Goal: Answer question/provide support: Share knowledge or assist other users

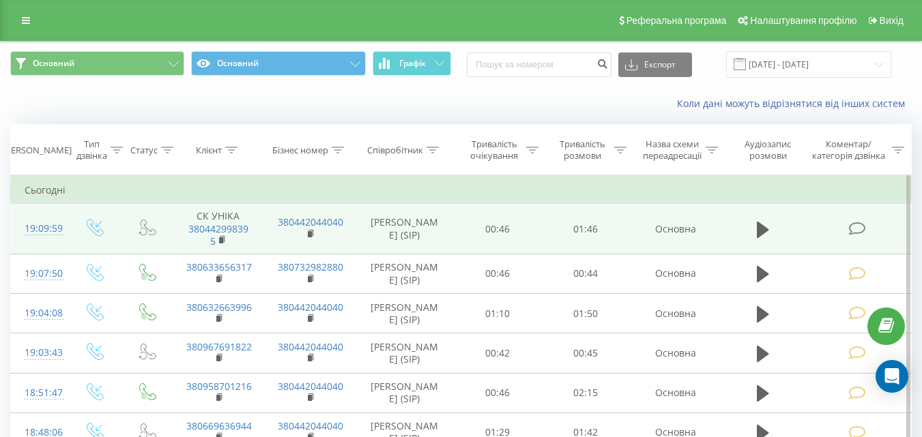
click at [862, 231] on icon at bounding box center [856, 229] width 17 height 14
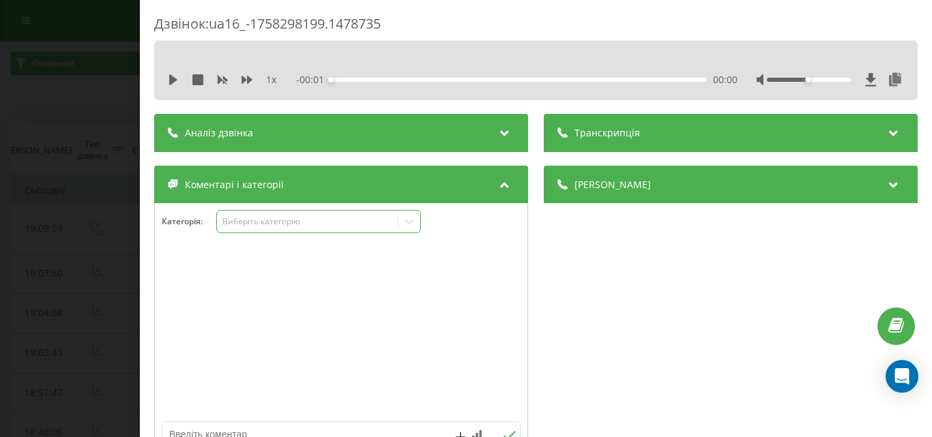
click at [305, 218] on div "Виберіть категорію" at bounding box center [307, 221] width 171 height 11
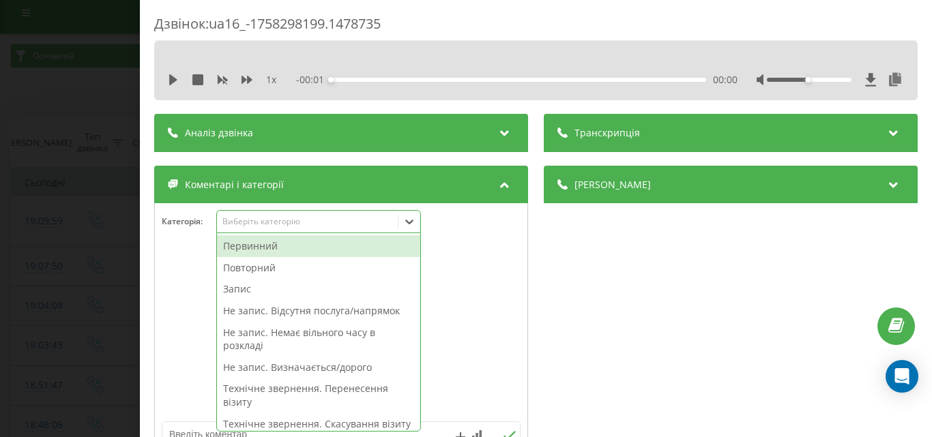
scroll to position [8, 0]
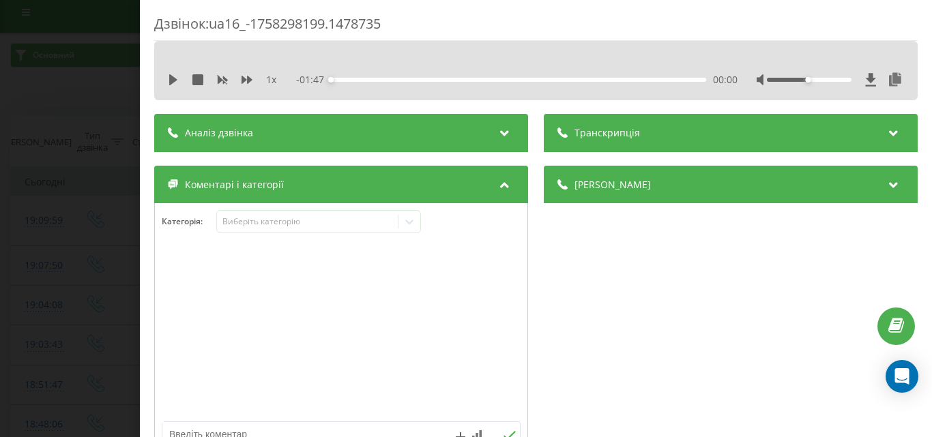
click at [544, 365] on div "Деталі дзвінка Загальне Дата дзвінка 2025-09-19 19:09:59 Тип дзвінка Вхідний Ст…" at bounding box center [731, 316] width 374 height 300
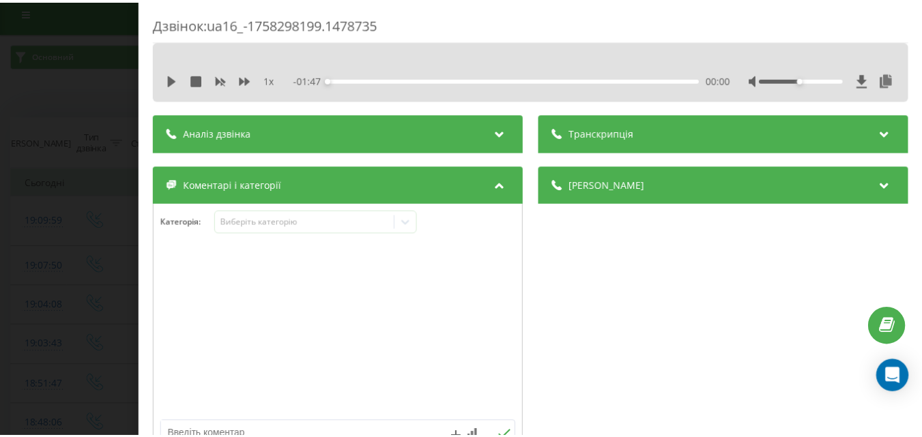
scroll to position [137, 0]
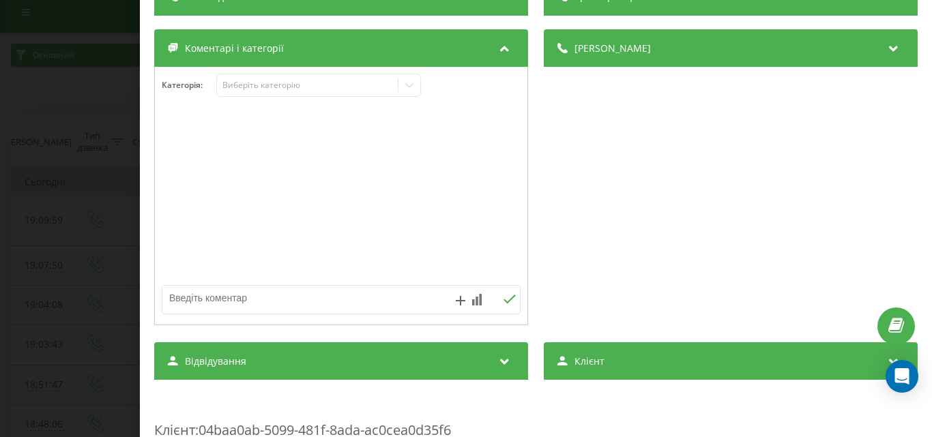
click at [208, 299] on textarea at bounding box center [305, 298] width 286 height 25
type textarea "уточ по запису"
click at [505, 296] on icon at bounding box center [509, 300] width 13 height 10
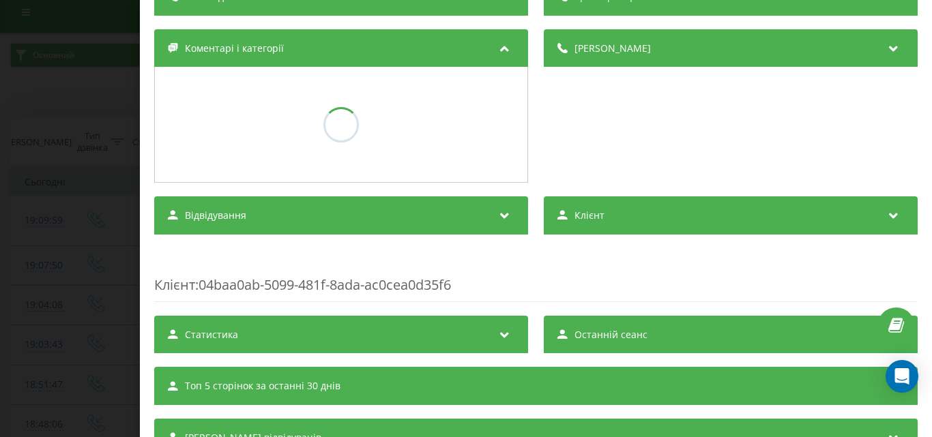
click at [115, 252] on div "Дзвінок : ua16_-1758298199.1478735 1 x - 01:47 00:00 00:00 Транскрипція Для AI-…" at bounding box center [466, 218] width 932 height 437
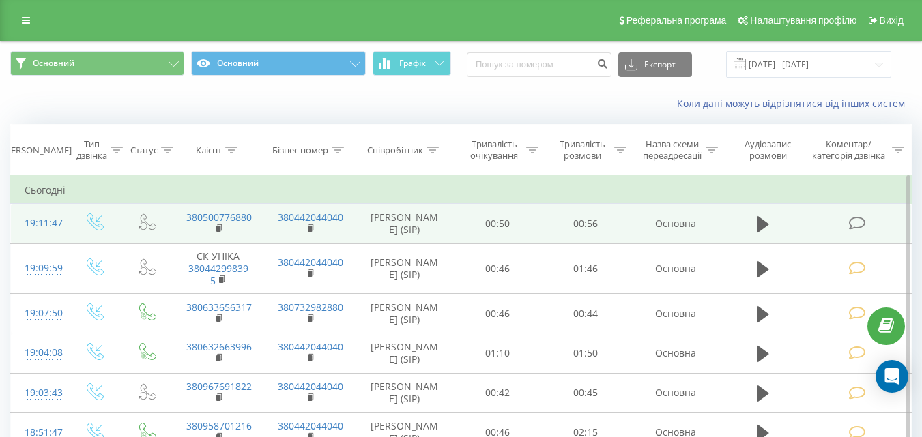
click at [852, 222] on icon at bounding box center [856, 223] width 17 height 14
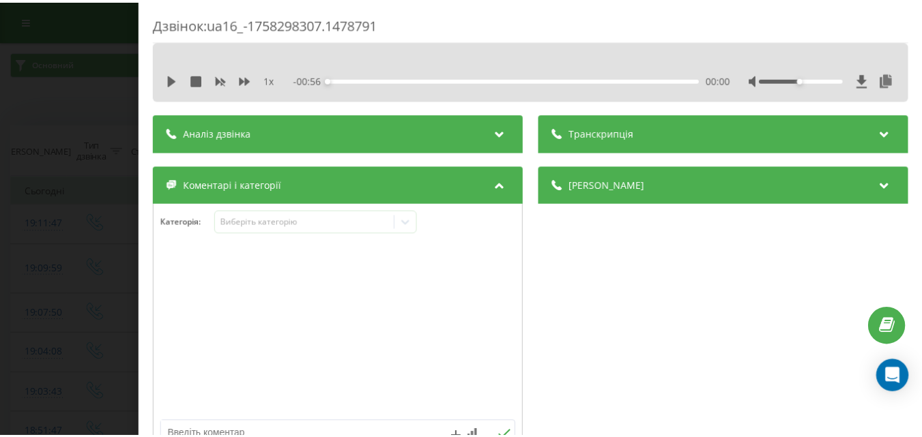
scroll to position [137, 0]
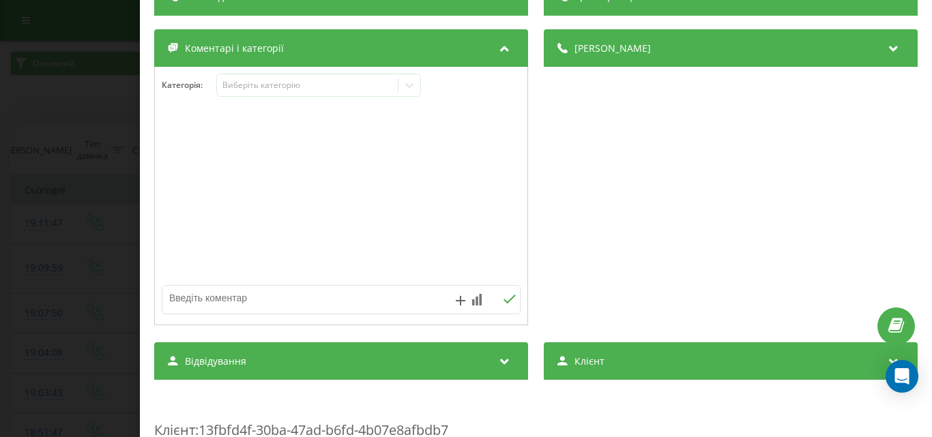
click at [265, 302] on textarea at bounding box center [305, 298] width 286 height 25
type textarea "уточ по запису"
click at [511, 302] on button at bounding box center [509, 300] width 21 height 12
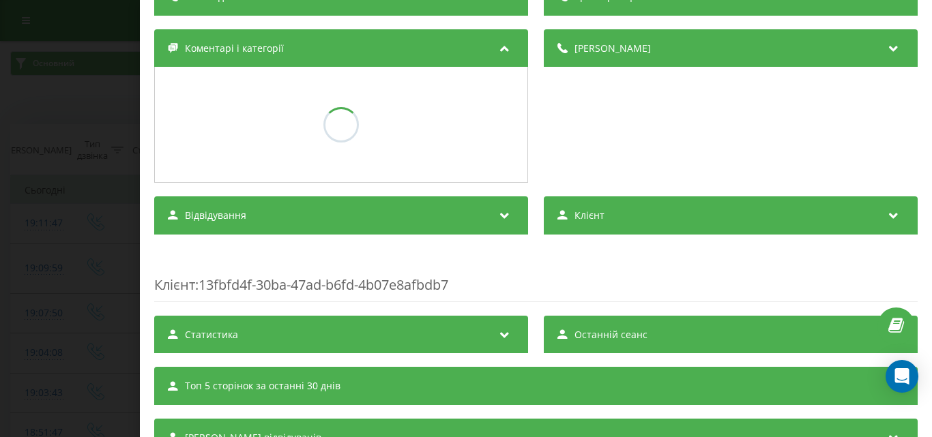
click at [111, 250] on div "Дзвінок : ua16_-1758298307.1478791 1 x - 00:56 00:00 00:00 Транскрипція Для AI-…" at bounding box center [466, 218] width 932 height 437
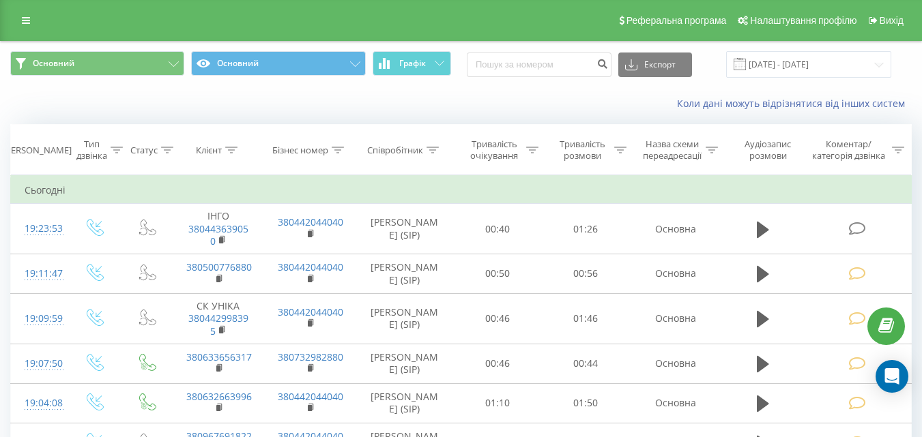
click at [508, 96] on div "Коли дані можуть відрізнятися вiд інших систем" at bounding box center [461, 103] width 921 height 33
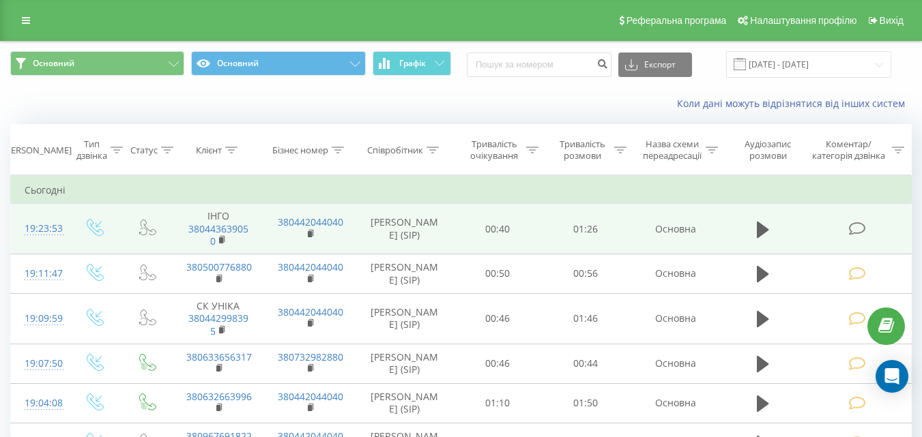
click at [873, 229] on td at bounding box center [858, 229] width 106 height 51
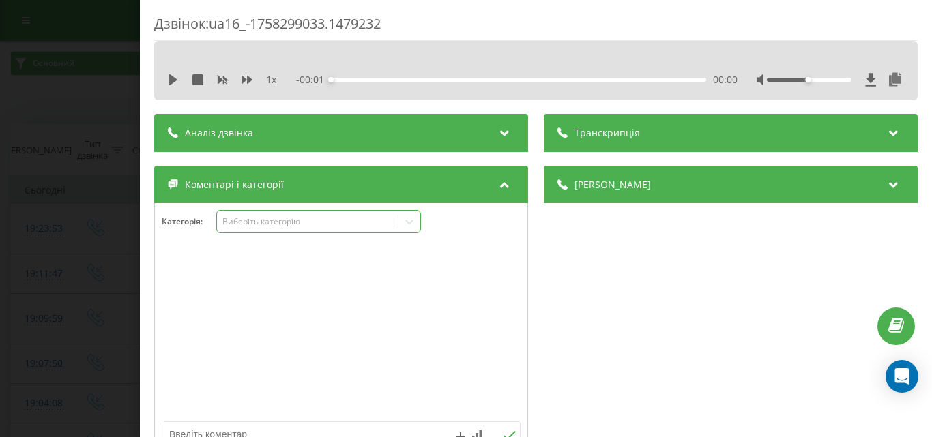
click at [274, 217] on div "Виберіть категорію" at bounding box center [307, 221] width 171 height 11
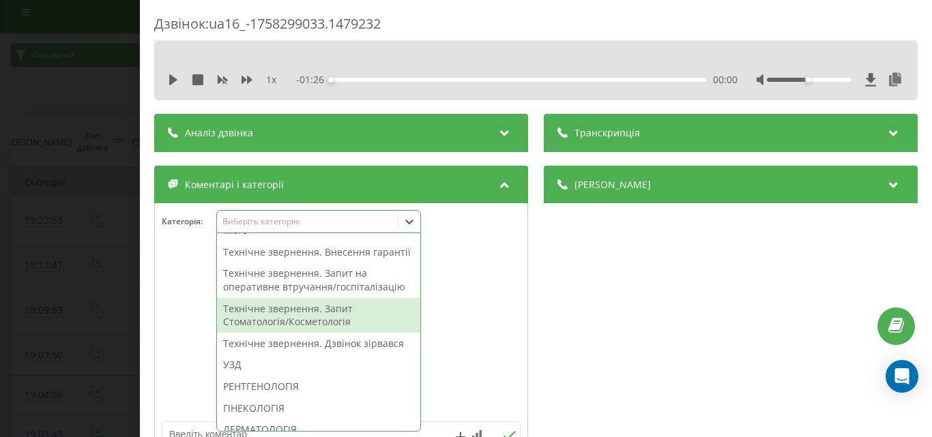
scroll to position [478, 0]
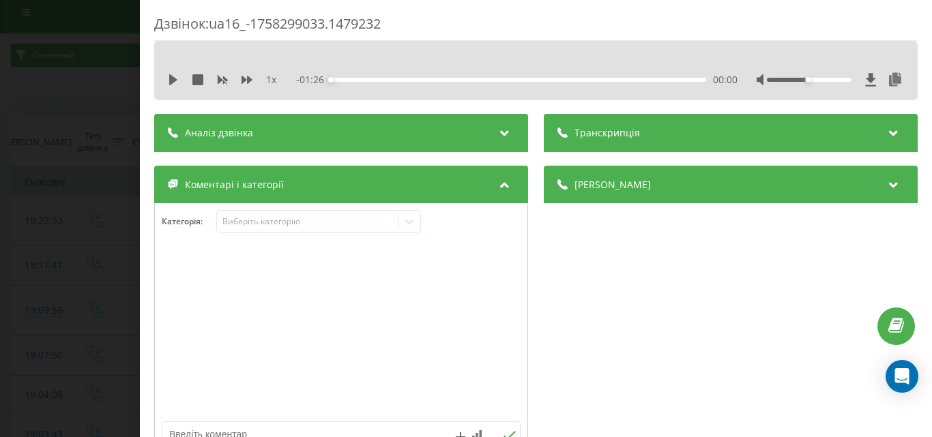
click at [470, 313] on div at bounding box center [341, 333] width 373 height 164
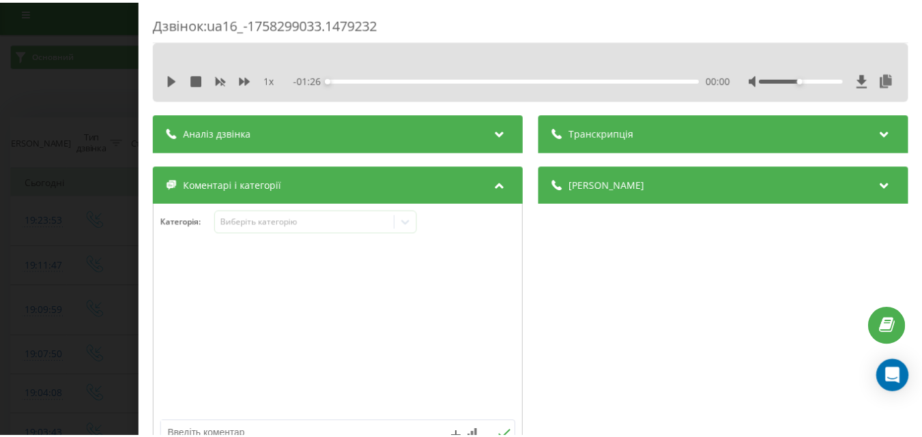
scroll to position [137, 0]
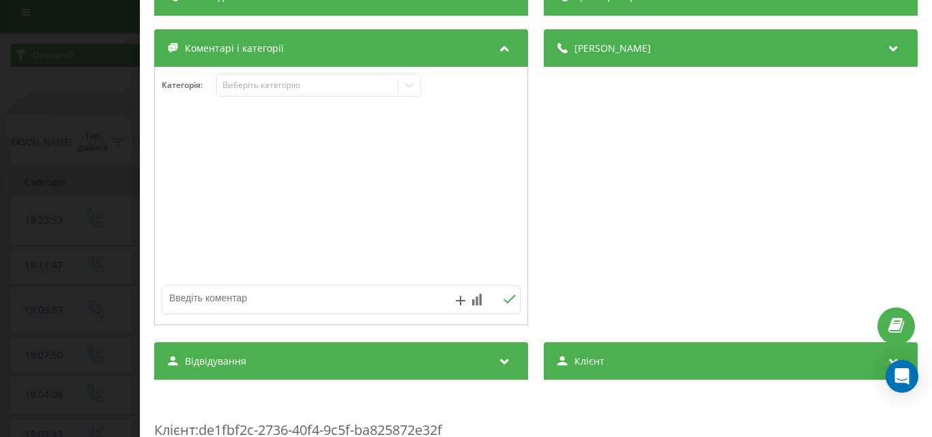
click at [271, 289] on textarea at bounding box center [305, 298] width 286 height 25
type textarea "уточ по запису"
click at [507, 298] on icon at bounding box center [510, 299] width 12 height 9
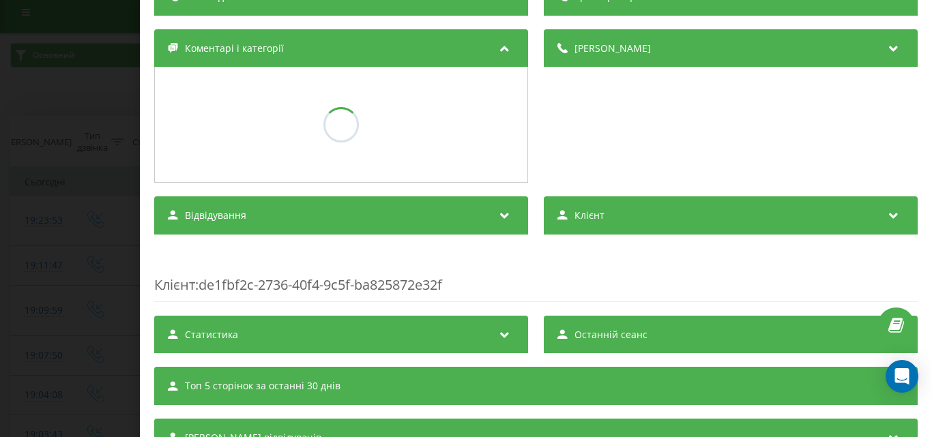
click at [66, 207] on div "Дзвінок : ua16_-1758299033.1479232 1 x - 01:26 00:00 00:00 Транскрипція Для AI-…" at bounding box center [466, 218] width 932 height 437
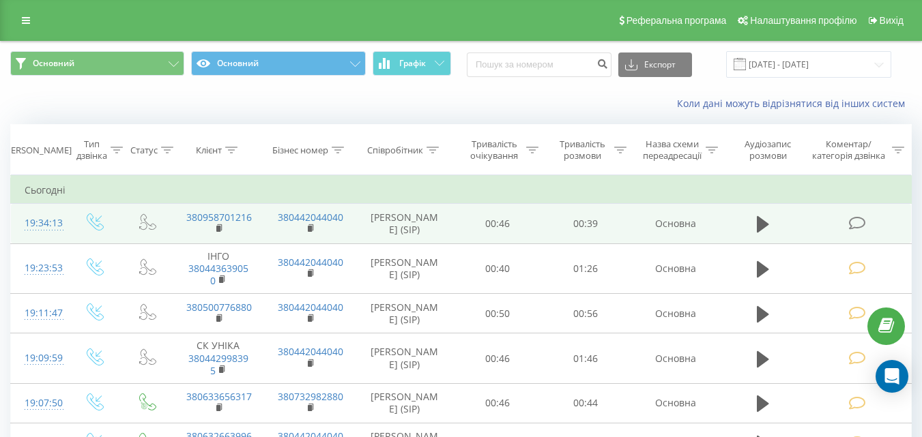
click at [867, 220] on span at bounding box center [857, 222] width 19 height 13
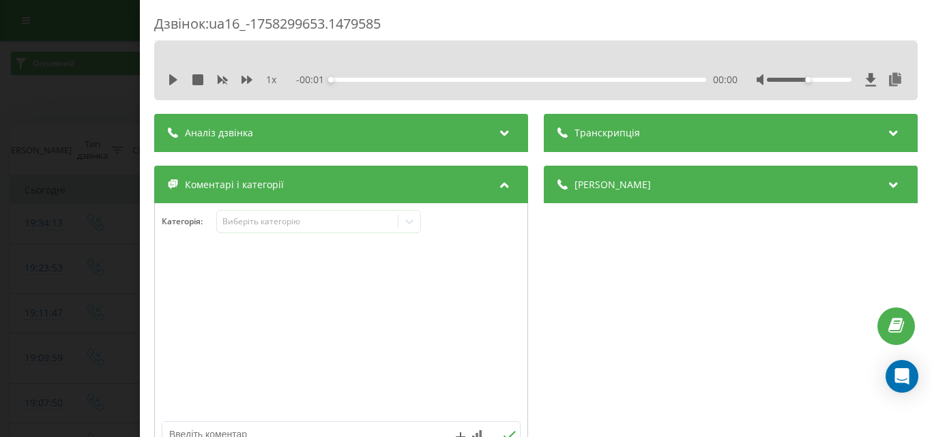
scroll to position [205, 0]
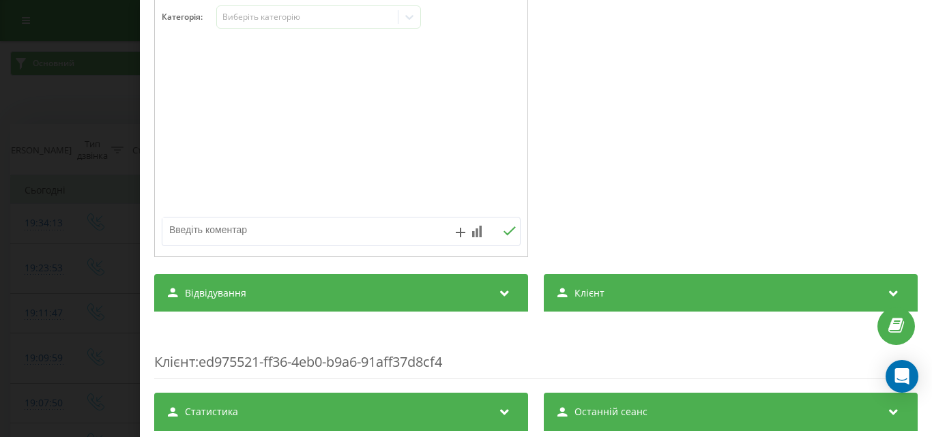
click at [269, 225] on textarea at bounding box center [305, 230] width 286 height 25
type textarea "уточ по запису"
click at [508, 233] on icon at bounding box center [509, 232] width 13 height 10
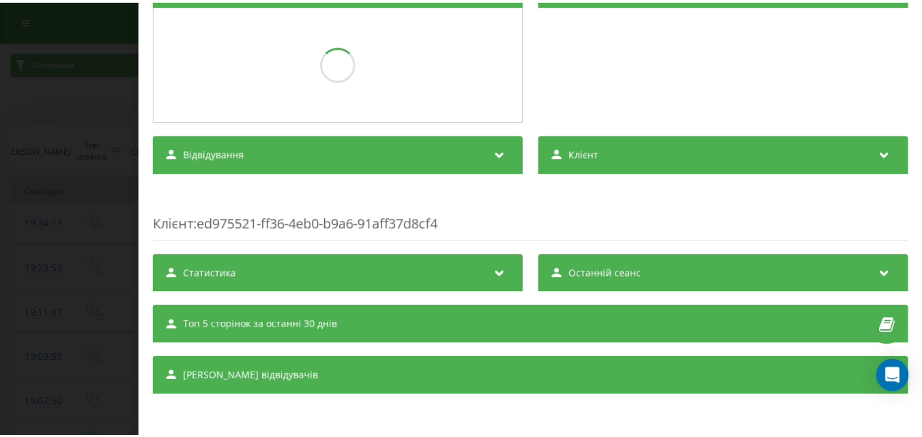
scroll to position [198, 0]
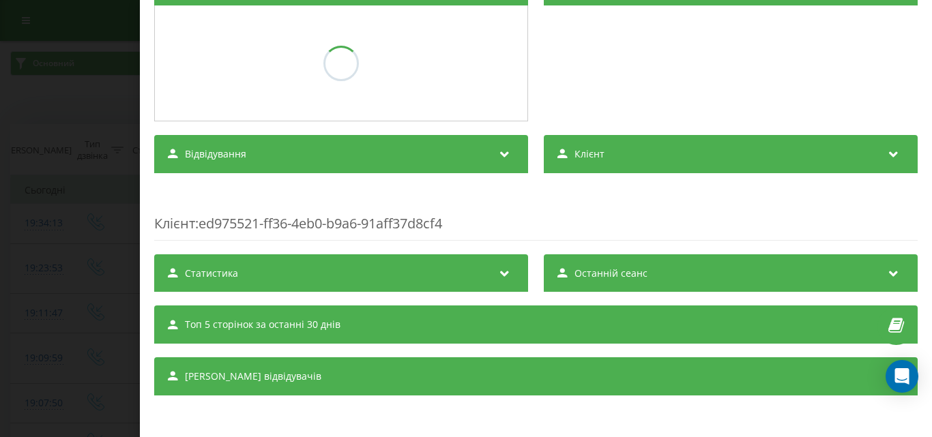
click at [122, 236] on div "Дзвінок : ua16_-1758299653.1479585 1 x - 00:40 00:00 00:00 Транскрипція Для AI-…" at bounding box center [466, 218] width 932 height 437
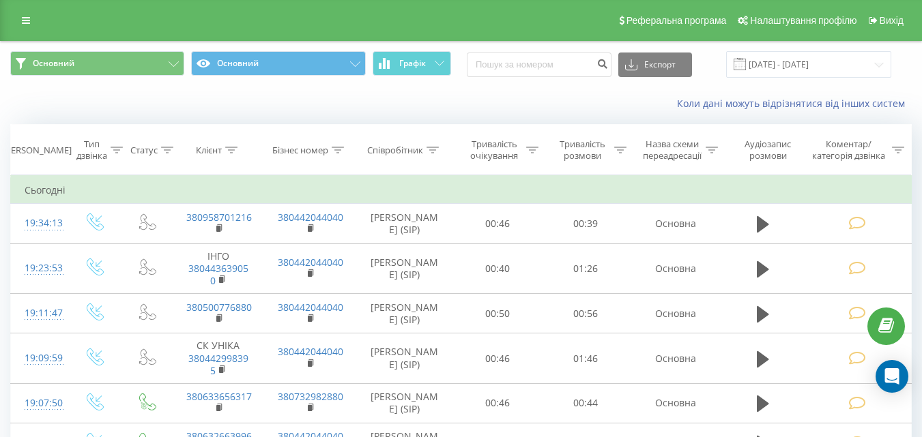
click at [346, 87] on div "Основний Основний Графік Експорт .csv .xls .xlsx 19.06.2025 - 19.09.2025 Коли д…" at bounding box center [461, 81] width 921 height 78
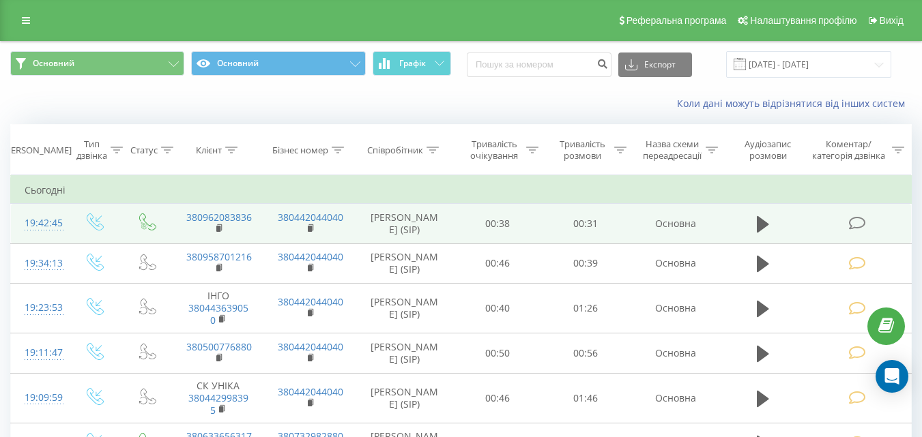
click at [856, 219] on icon at bounding box center [856, 223] width 17 height 14
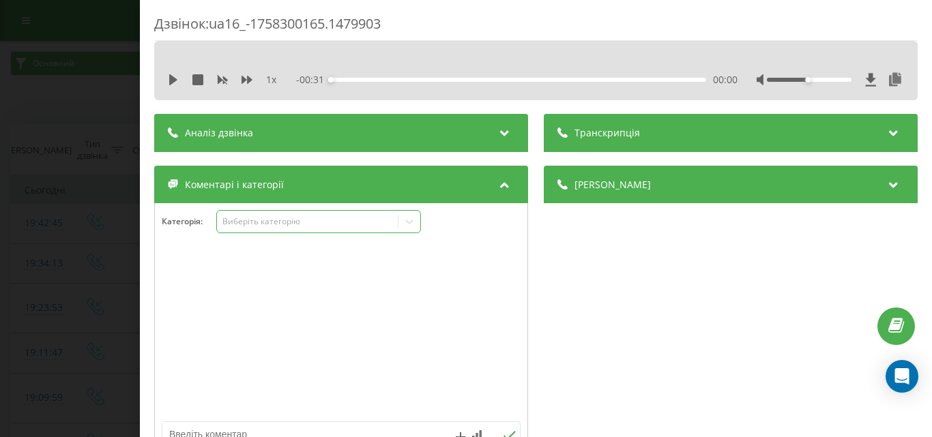
click at [301, 220] on div "Виберіть категорію" at bounding box center [307, 221] width 171 height 11
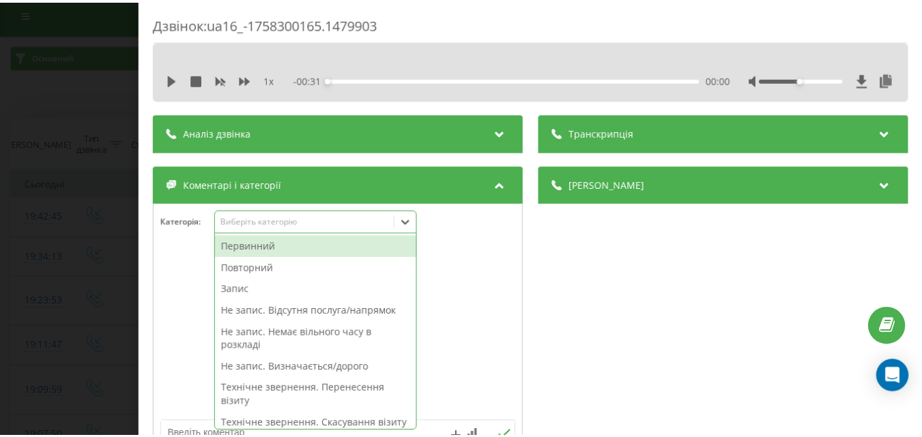
scroll to position [8, 0]
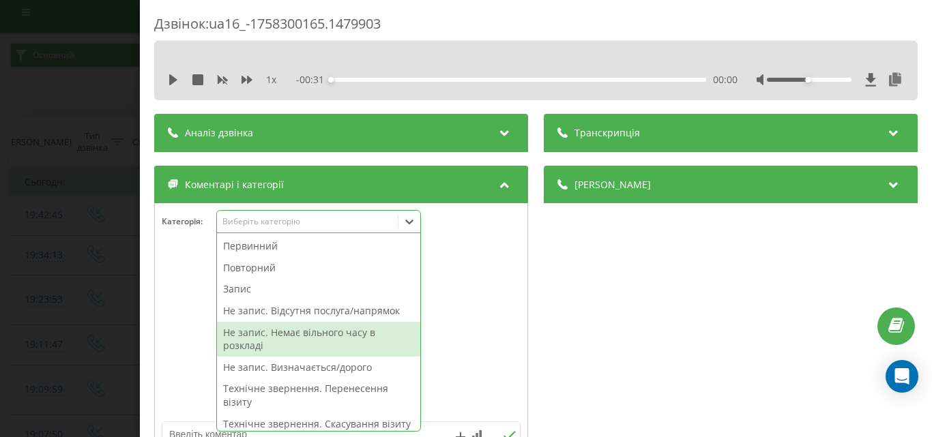
drag, startPoint x: 308, startPoint y: 339, endPoint x: 177, endPoint y: 287, distance: 141.2
click at [308, 338] on div "Не запис. Немає вільного часу в розкладі" at bounding box center [318, 339] width 203 height 35
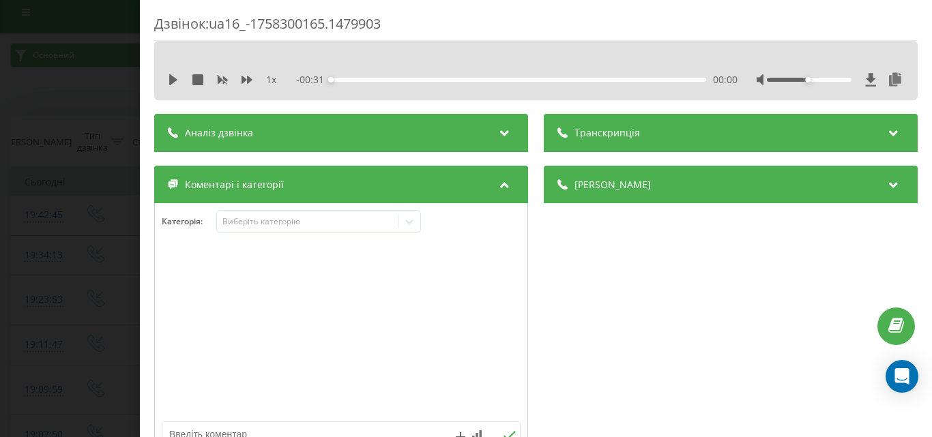
click at [72, 259] on div "Дзвінок : ua16_-1758300165.1479903 1 x - 00:31 00:00 00:00 Транскрипція Для AI-…" at bounding box center [466, 218] width 932 height 437
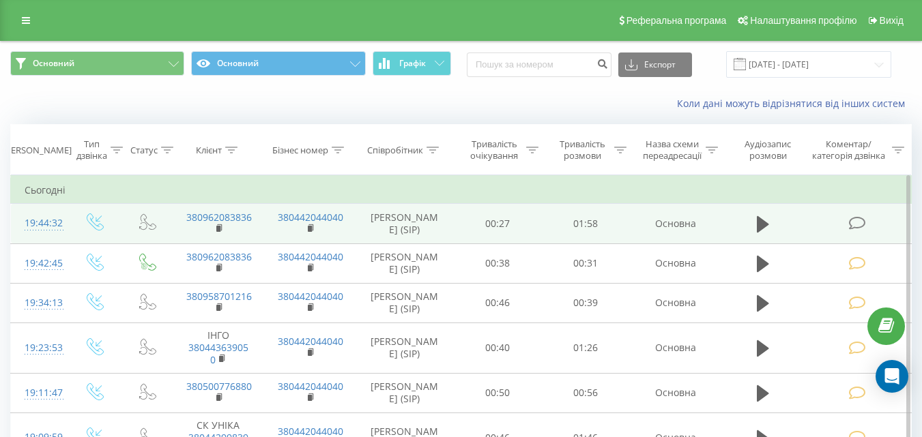
click at [863, 225] on icon at bounding box center [856, 223] width 17 height 14
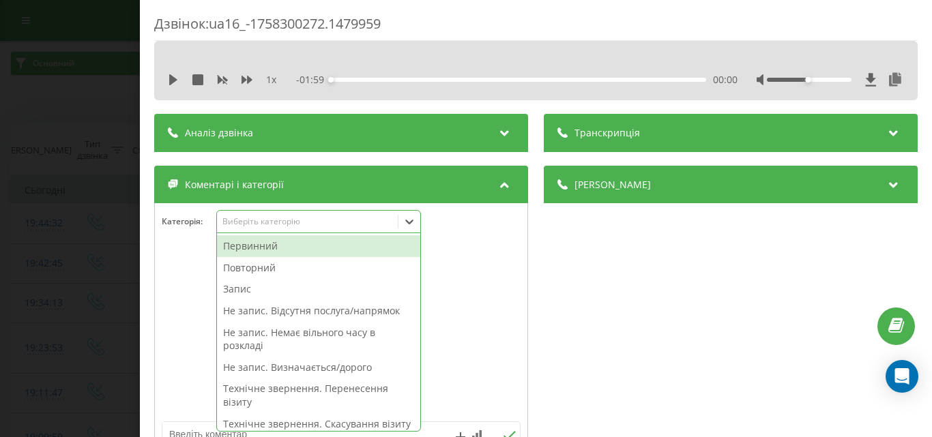
click at [317, 216] on div "Виберіть категорію" at bounding box center [307, 222] width 181 height 13
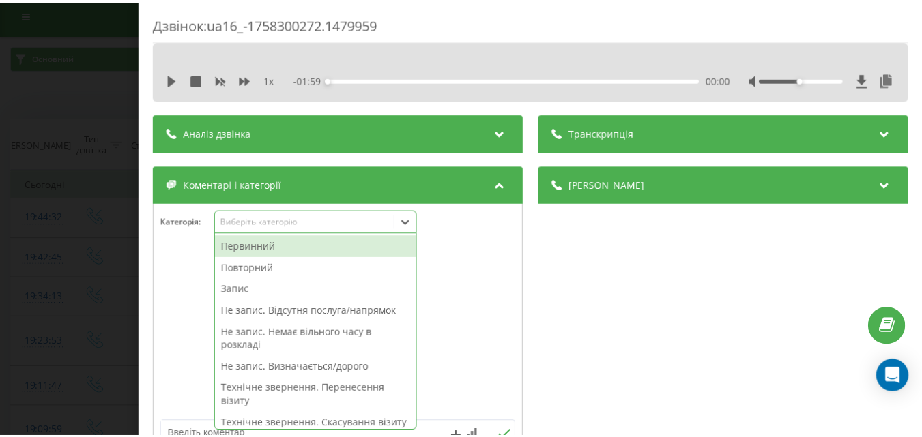
scroll to position [8, 0]
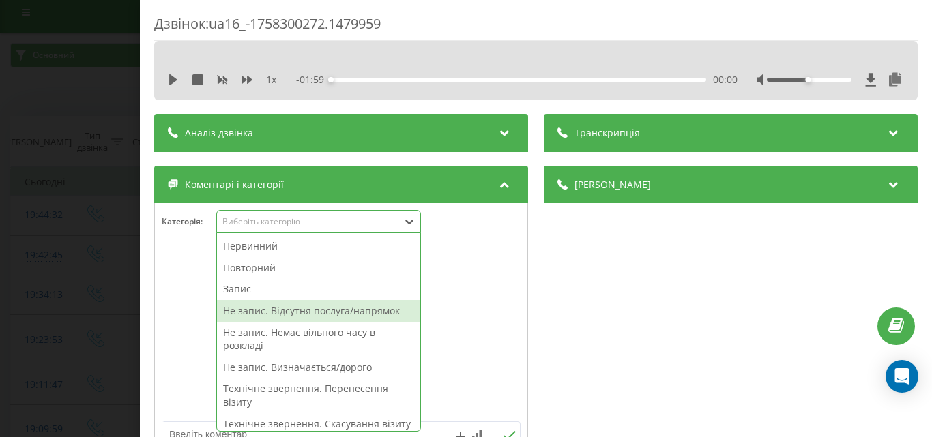
drag, startPoint x: 294, startPoint y: 318, endPoint x: 235, endPoint y: 300, distance: 61.3
click at [288, 316] on div "Не запис. Відсутня послуга/напрямок" at bounding box center [318, 311] width 203 height 22
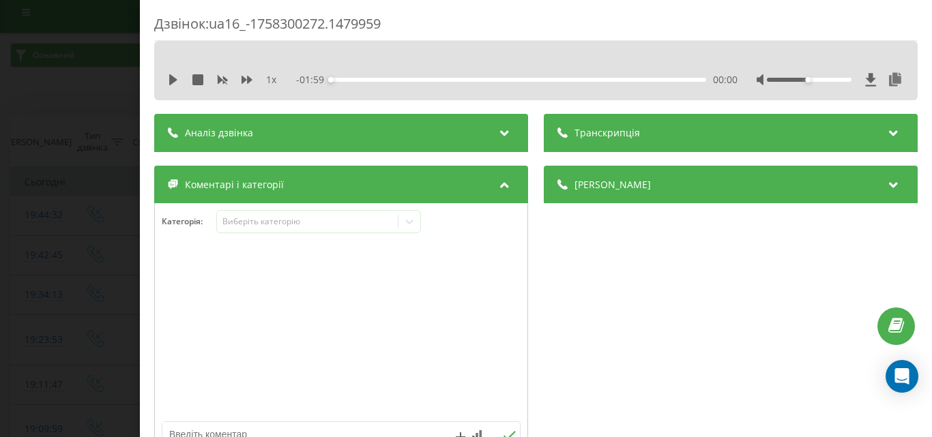
drag, startPoint x: 62, startPoint y: 265, endPoint x: 63, endPoint y: 120, distance: 144.7
click at [62, 267] on div "Дзвінок : ua16_-1758300272.1479959 1 x - 01:59 00:00 00:00 Транскрипція Для AI-…" at bounding box center [466, 218] width 932 height 437
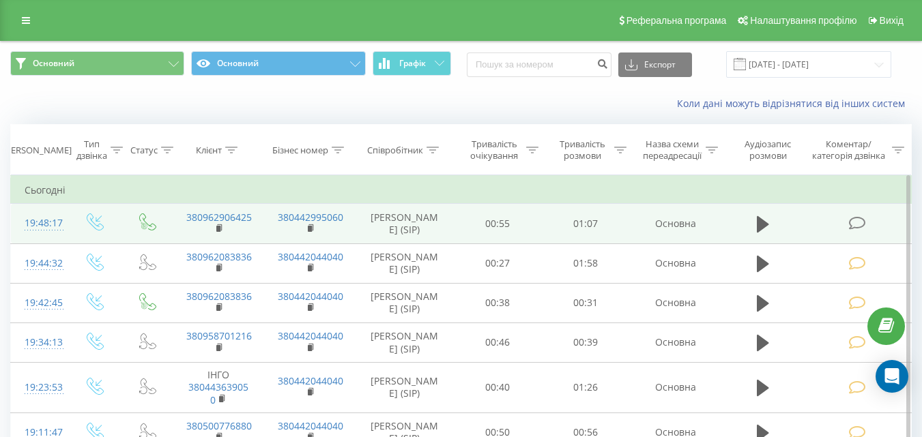
click at [852, 210] on td at bounding box center [858, 224] width 106 height 40
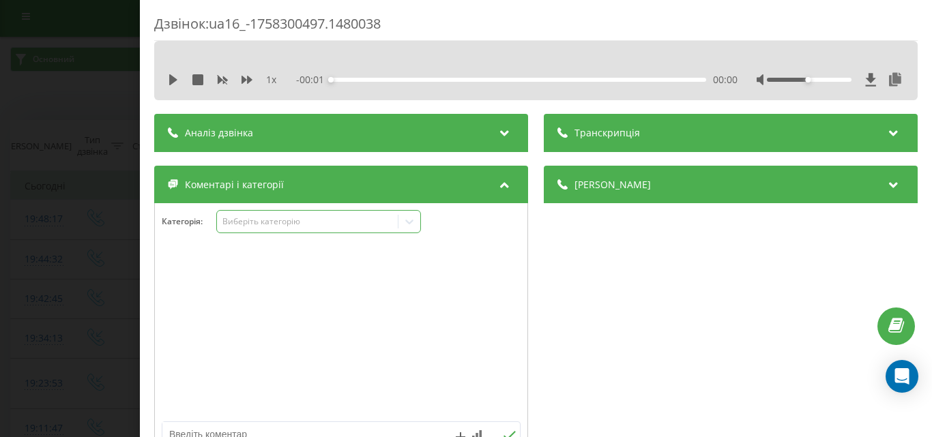
click at [274, 214] on div "Виберіть категорію" at bounding box center [318, 221] width 205 height 23
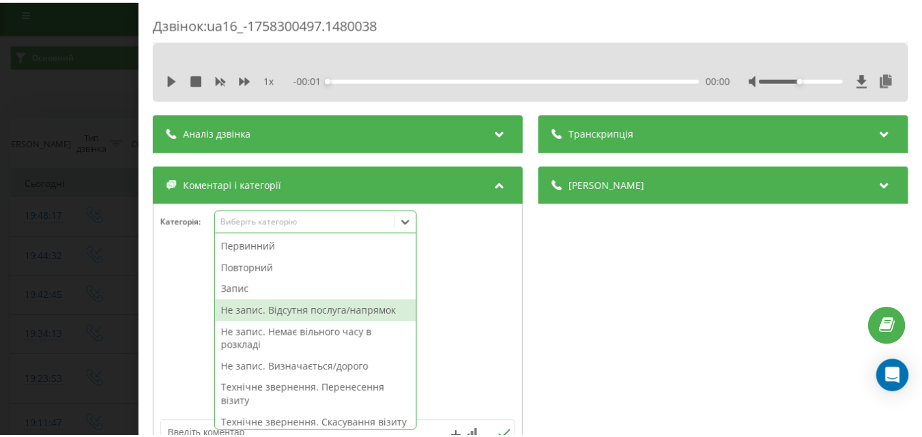
scroll to position [8, 0]
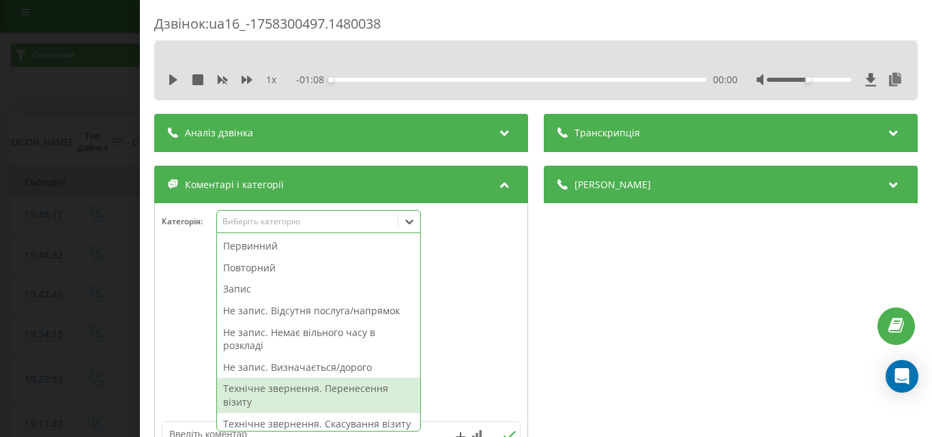
click at [339, 388] on div "Технічне звернення. Перенесення візиту" at bounding box center [318, 395] width 203 height 35
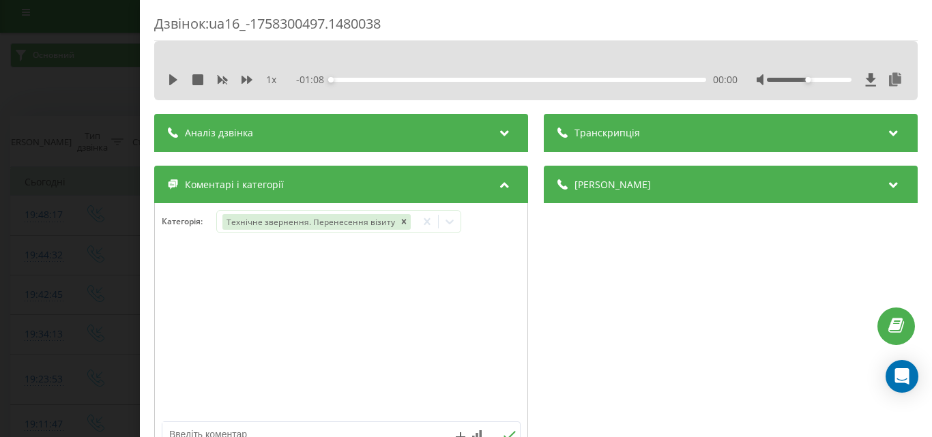
click at [42, 225] on div "Дзвінок : ua16_-1758300497.1480038 1 x - 01:08 00:00 00:00 Транскрипція Для AI-…" at bounding box center [466, 218] width 932 height 437
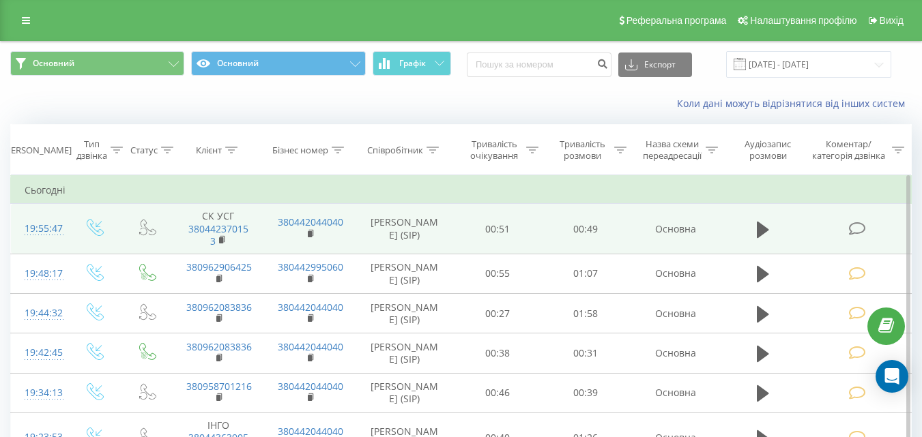
click at [861, 227] on icon at bounding box center [856, 229] width 17 height 14
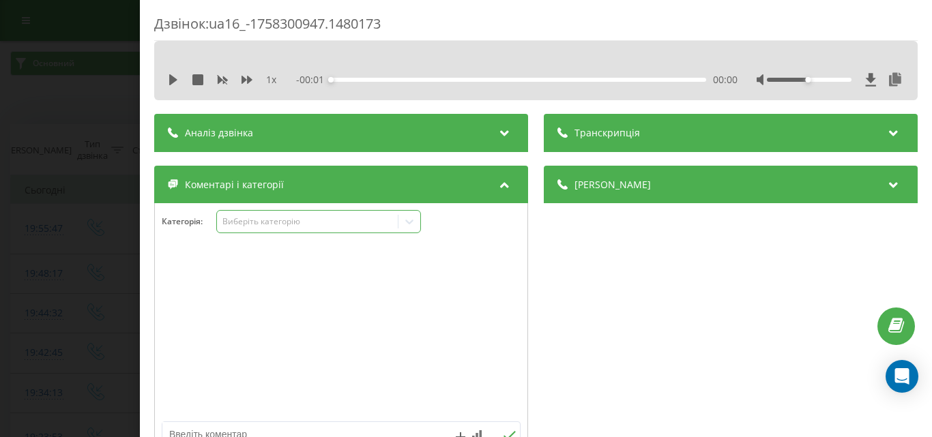
click at [267, 225] on div "Виберіть категорію" at bounding box center [307, 221] width 171 height 11
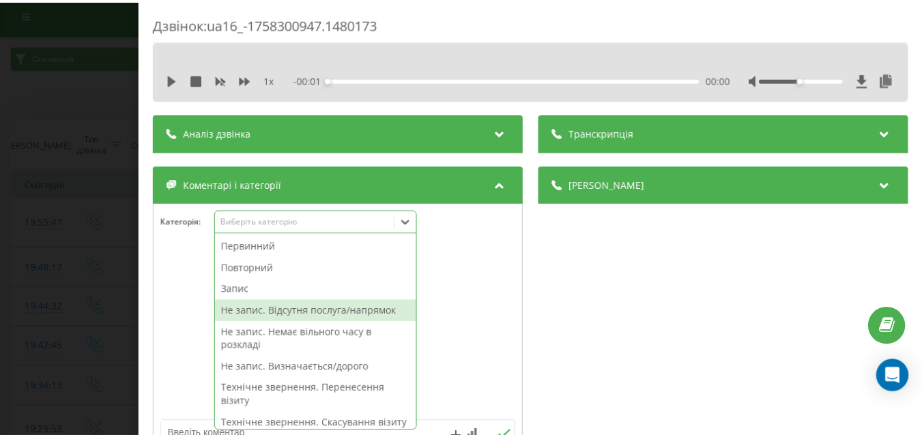
scroll to position [8, 0]
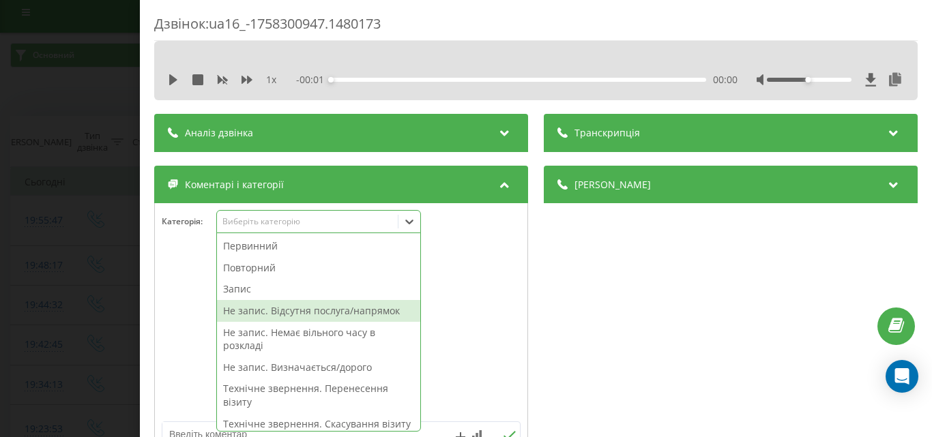
click at [298, 300] on div "Не запис. Відсутня послуга/напрямок" at bounding box center [318, 311] width 203 height 22
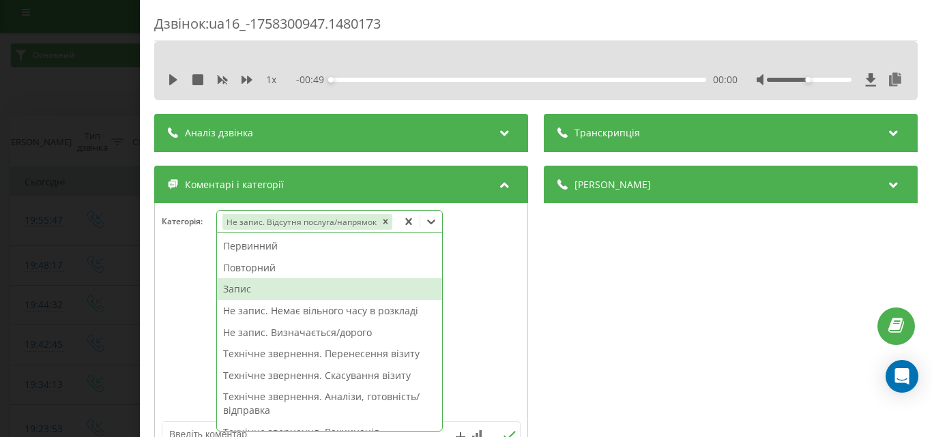
click at [68, 274] on div "Дзвінок : ua16_-1758300947.1480173 1 x - 00:49 00:00 00:00 Транскрипція Для AI-…" at bounding box center [466, 218] width 932 height 437
